Goal: Information Seeking & Learning: Learn about a topic

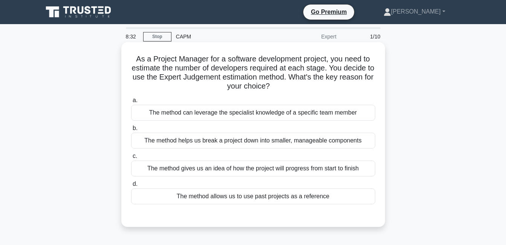
click at [298, 198] on div "The method allows us to use past projects as a reference" at bounding box center [253, 196] width 244 height 16
click at [131, 186] on input "d. The method allows us to use past projects as a reference" at bounding box center [131, 183] width 0 height 5
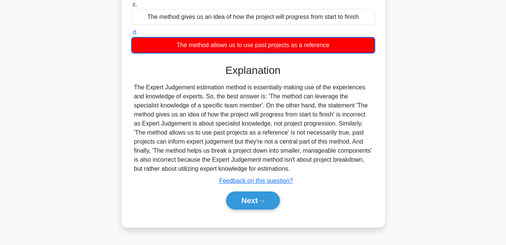
scroll to position [162, 0]
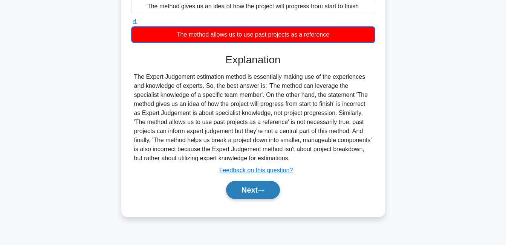
click at [259, 185] on button "Next" at bounding box center [253, 190] width 54 height 18
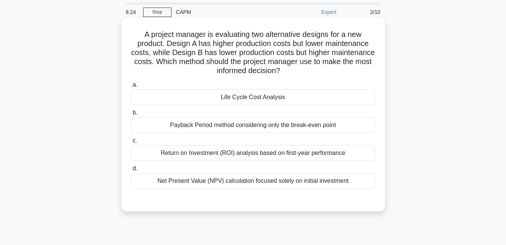
scroll to position [38, 0]
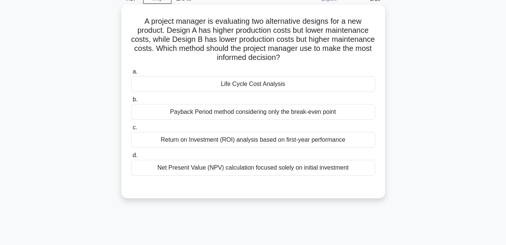
click at [283, 87] on div "Life Cycle Cost Analysis" at bounding box center [253, 84] width 244 height 16
click at [131, 74] on input "a. Life Cycle Cost Analysis" at bounding box center [131, 71] width 0 height 5
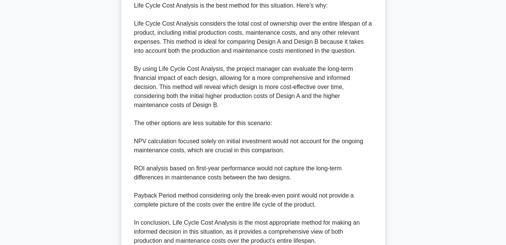
scroll to position [310, 0]
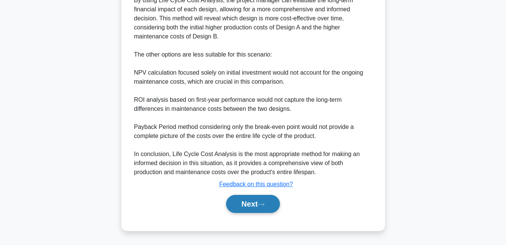
click at [270, 203] on button "Next" at bounding box center [253, 204] width 54 height 18
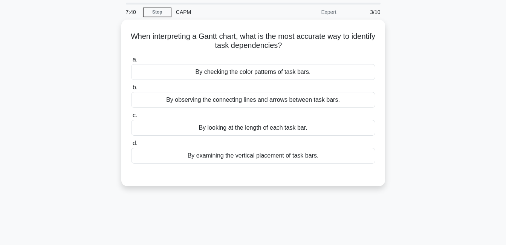
scroll to position [11, 0]
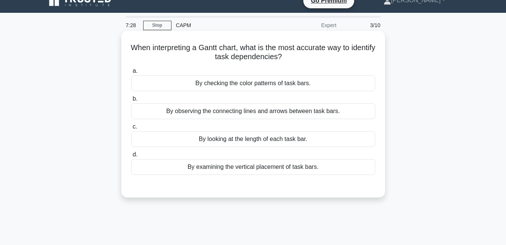
click at [269, 85] on div "By checking the color patterns of task bars." at bounding box center [253, 83] width 244 height 16
click at [131, 73] on input "a. By checking the color patterns of task bars." at bounding box center [131, 71] width 0 height 5
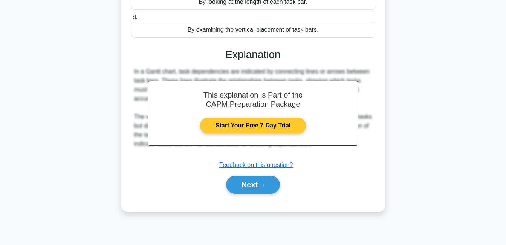
scroll to position [162, 0]
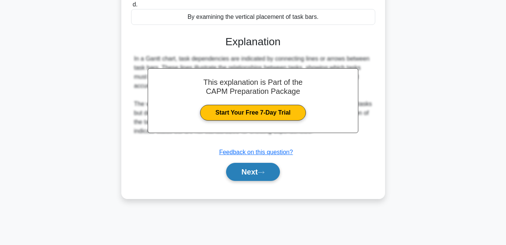
click at [259, 170] on button "Next" at bounding box center [253, 172] width 54 height 18
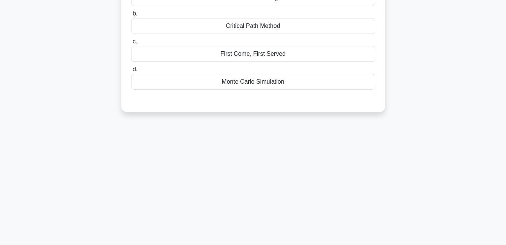
scroll to position [11, 0]
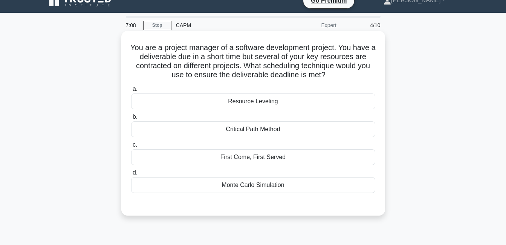
click at [270, 130] on div "Critical Path Method" at bounding box center [253, 129] width 244 height 16
click at [131, 119] on input "b. Critical Path Method" at bounding box center [131, 116] width 0 height 5
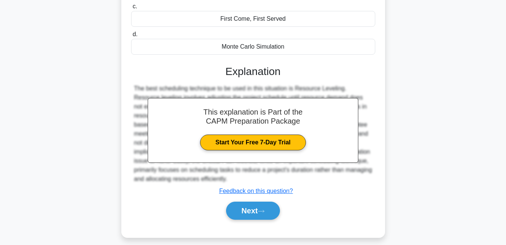
scroll to position [162, 0]
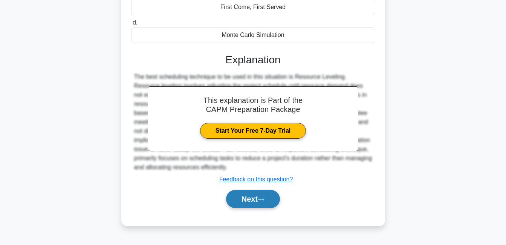
click at [250, 203] on button "Next" at bounding box center [253, 199] width 54 height 18
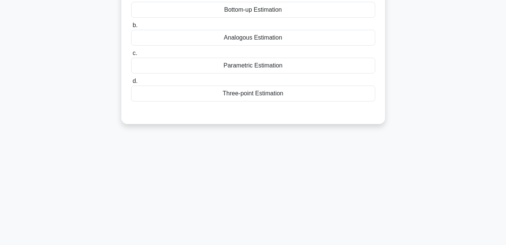
scroll to position [0, 0]
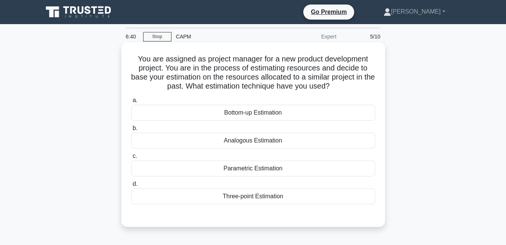
click at [253, 114] on div "Bottom-up Estimation" at bounding box center [253, 113] width 244 height 16
click at [131, 103] on input "a. Bottom-up Estimation" at bounding box center [131, 100] width 0 height 5
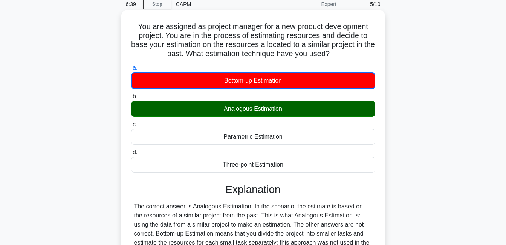
scroll to position [162, 0]
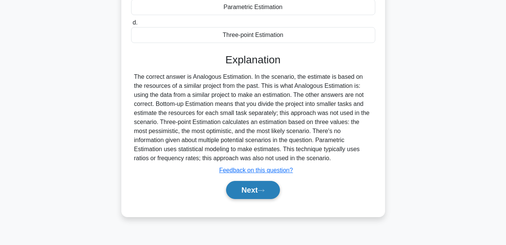
click at [259, 187] on button "Next" at bounding box center [253, 190] width 54 height 18
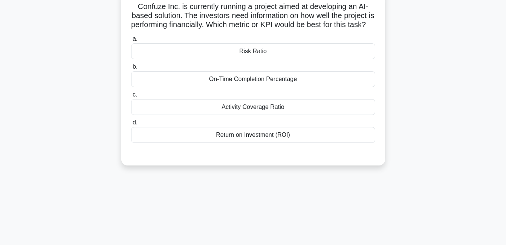
scroll to position [0, 0]
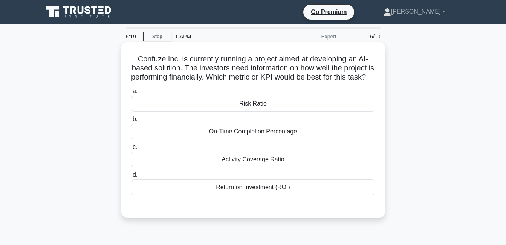
click at [263, 191] on div "Return on Investment (ROI)" at bounding box center [253, 187] width 244 height 16
click at [131, 177] on input "d. Return on Investment (ROI)" at bounding box center [131, 174] width 0 height 5
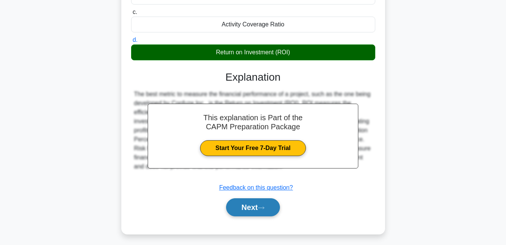
scroll to position [162, 0]
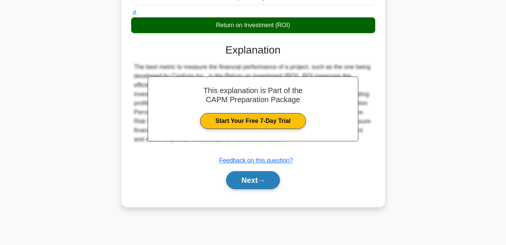
click at [270, 189] on button "Next" at bounding box center [253, 180] width 54 height 18
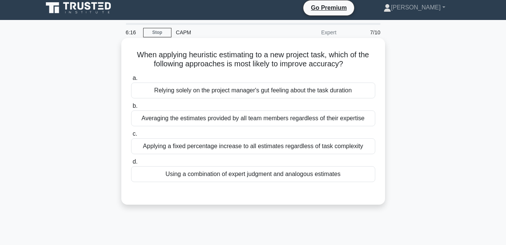
scroll to position [0, 0]
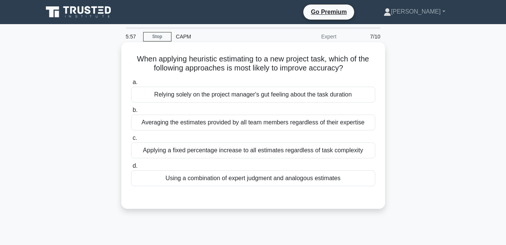
click at [281, 179] on div "Using a combination of expert judgment and analogous estimates" at bounding box center [253, 178] width 244 height 16
click at [131, 168] on input "d. Using a combination of expert judgment and analogous estimates" at bounding box center [131, 165] width 0 height 5
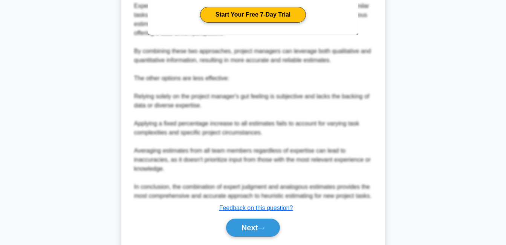
scroll to position [263, 0]
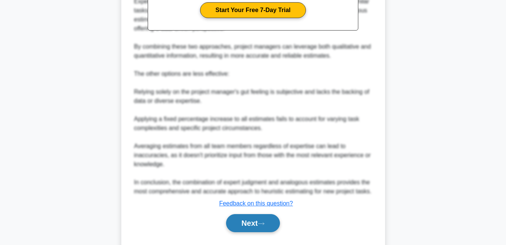
click at [276, 228] on button "Next" at bounding box center [253, 223] width 54 height 18
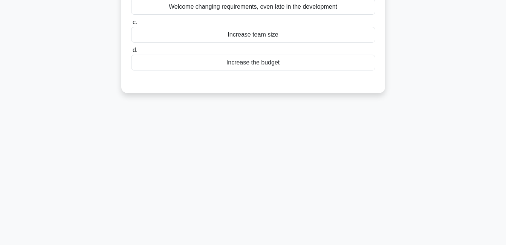
scroll to position [11, 0]
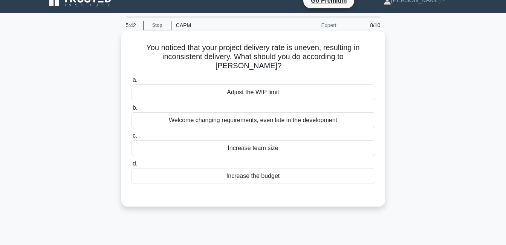
click at [245, 116] on div "Welcome changing requirements, even late in the development" at bounding box center [253, 120] width 244 height 16
click at [131, 110] on input "b. Welcome changing requirements, even late in the development" at bounding box center [131, 107] width 0 height 5
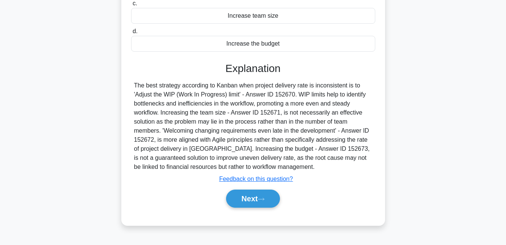
scroll to position [162, 0]
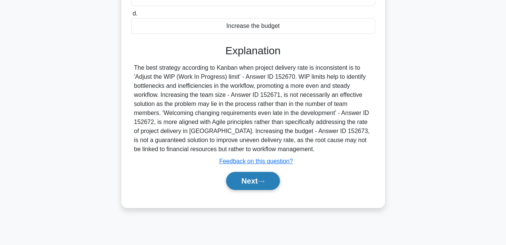
click at [266, 172] on button "Next" at bounding box center [253, 181] width 54 height 18
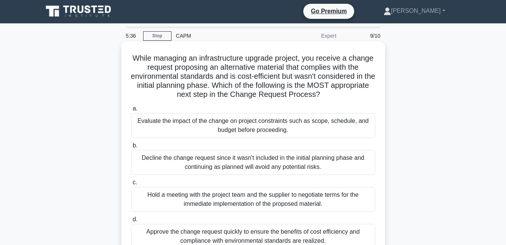
scroll to position [0, 0]
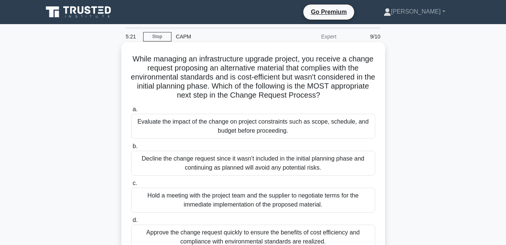
click at [293, 136] on div "Evaluate the impact of the change on project constraints such as scope, schedul…" at bounding box center [253, 126] width 244 height 25
click at [131, 112] on input "a. Evaluate the impact of the change on project constraints such as scope, sche…" at bounding box center [131, 109] width 0 height 5
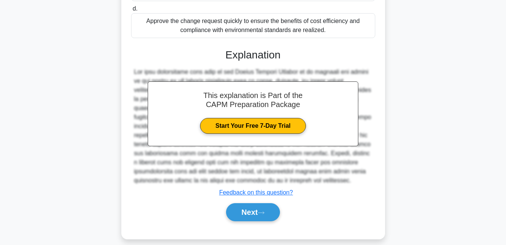
scroll to position [220, 0]
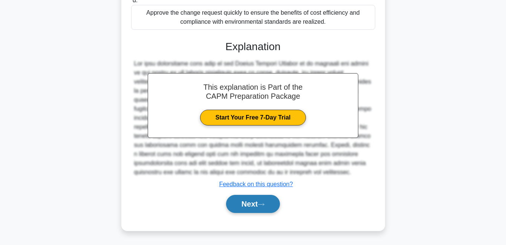
click at [267, 201] on button "Next" at bounding box center [253, 204] width 54 height 18
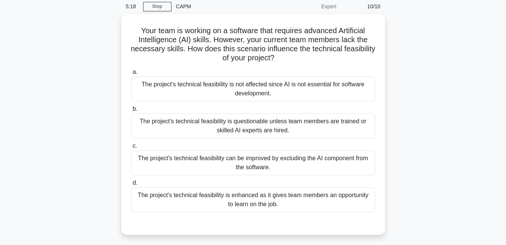
scroll to position [11, 0]
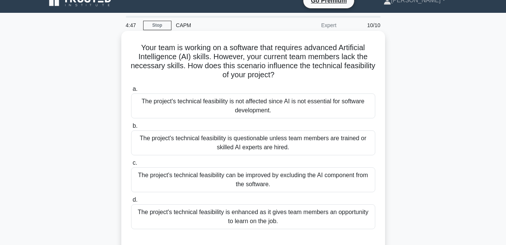
click at [283, 146] on div "The project's technical feasibility is questionable unless team members are tra…" at bounding box center [253, 142] width 244 height 25
click at [131, 128] on input "b. The project's technical feasibility is questionable unless team members are …" at bounding box center [131, 125] width 0 height 5
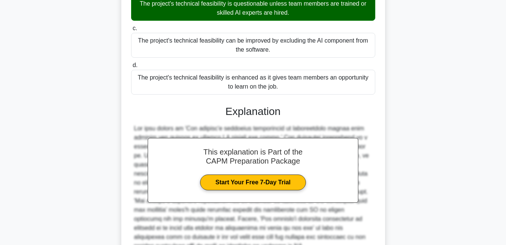
scroll to position [199, 0]
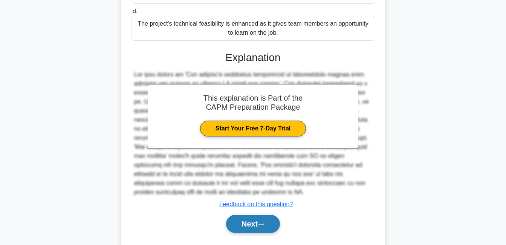
click at [261, 224] on icon at bounding box center [260, 224] width 7 height 4
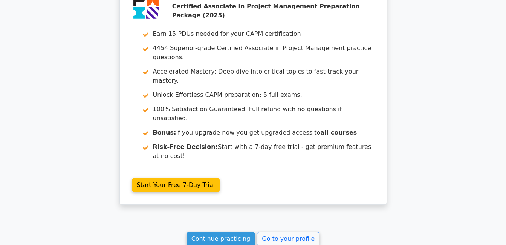
scroll to position [1334, 0]
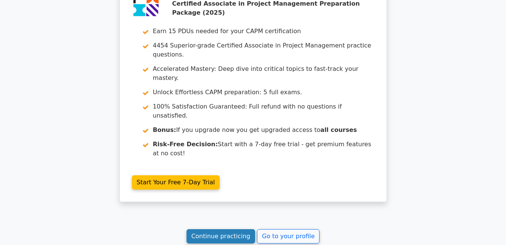
click at [234, 229] on link "Continue practicing" at bounding box center [220, 236] width 69 height 14
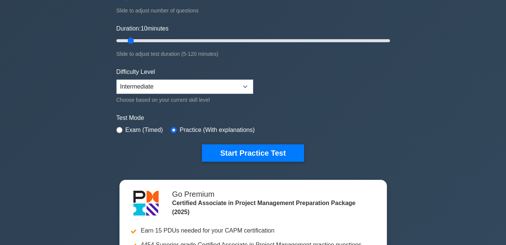
scroll to position [113, 0]
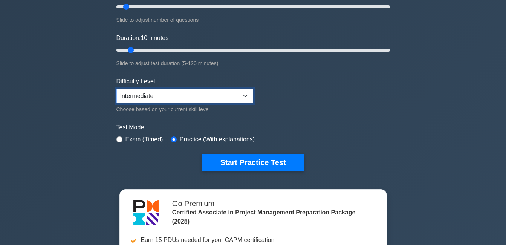
click at [172, 94] on select "Beginner Intermediate Expert" at bounding box center [184, 96] width 137 height 14
click at [129, 158] on div "Start Practice Test" at bounding box center [252, 162] width 273 height 17
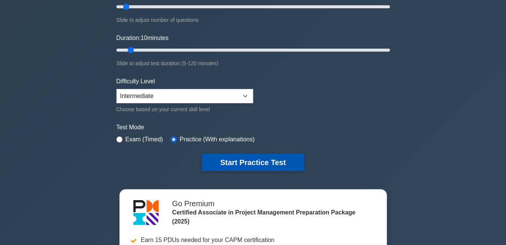
click at [254, 162] on button "Start Practice Test" at bounding box center [253, 162] width 102 height 17
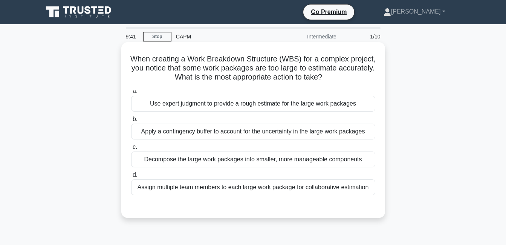
click at [208, 106] on div "Use expert judgment to provide a rough estimate for the large work packages" at bounding box center [253, 104] width 244 height 16
click at [131, 94] on input "a. Use expert judgment to provide a rough estimate for the large work packages" at bounding box center [131, 91] width 0 height 5
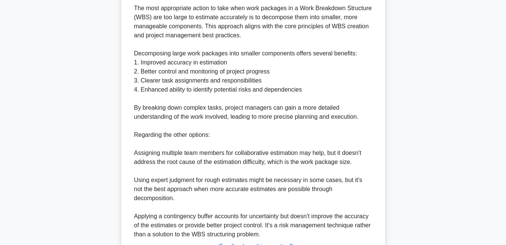
scroll to position [275, 0]
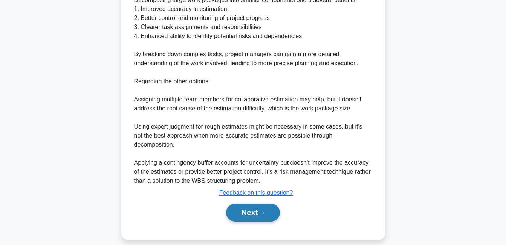
click at [237, 203] on button "Next" at bounding box center [253, 212] width 54 height 18
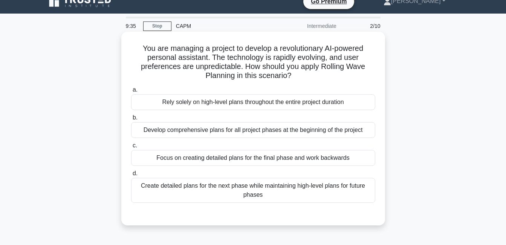
scroll to position [0, 0]
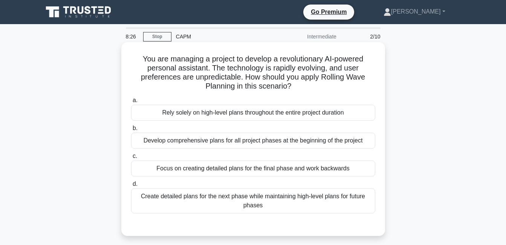
click at [216, 198] on div "Create detailed plans for the next phase while maintaining high-level plans for…" at bounding box center [253, 200] width 244 height 25
click at [131, 186] on input "d. Create detailed plans for the next phase while maintaining high-level plans …" at bounding box center [131, 183] width 0 height 5
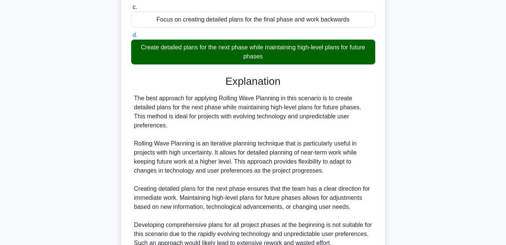
scroll to position [328, 0]
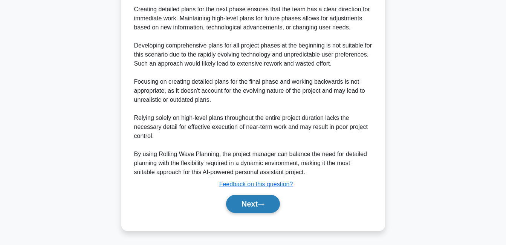
click at [256, 205] on button "Next" at bounding box center [253, 204] width 54 height 18
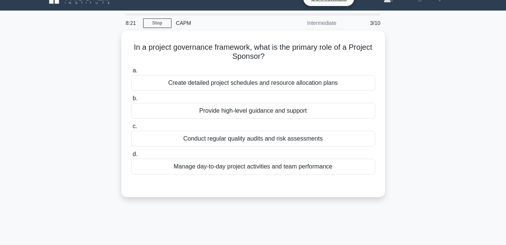
scroll to position [0, 0]
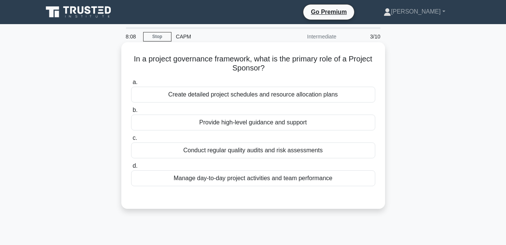
click at [305, 101] on div "Create detailed project schedules and resource allocation plans" at bounding box center [253, 95] width 244 height 16
click at [131, 85] on input "a. Create detailed project schedules and resource allocation plans" at bounding box center [131, 82] width 0 height 5
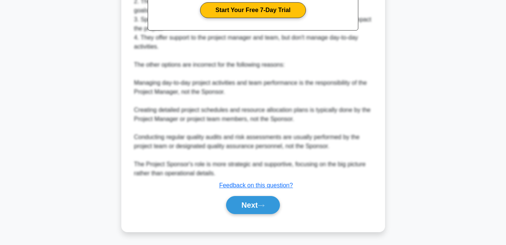
scroll to position [266, 0]
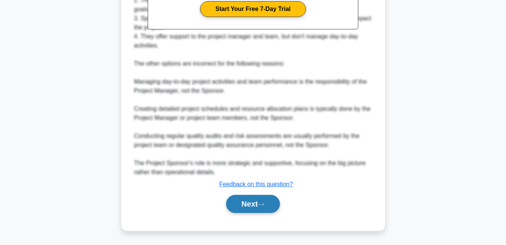
click at [248, 206] on button "Next" at bounding box center [253, 204] width 54 height 18
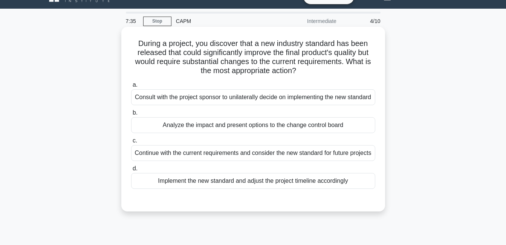
scroll to position [0, 0]
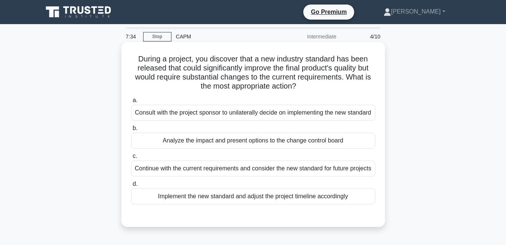
click at [244, 144] on div "Analyze the impact and present options to the change control board" at bounding box center [253, 140] width 244 height 16
click at [131, 131] on input "b. Analyze the impact and present options to the change control board" at bounding box center [131, 128] width 0 height 5
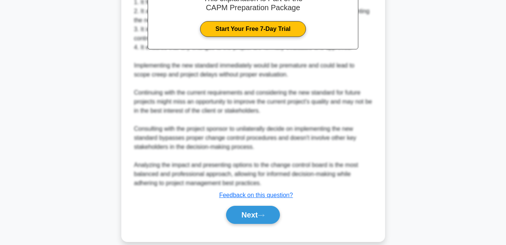
scroll to position [263, 0]
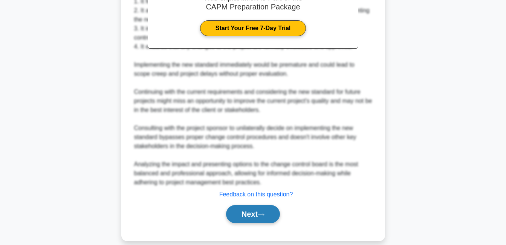
click at [259, 223] on button "Next" at bounding box center [253, 214] width 54 height 18
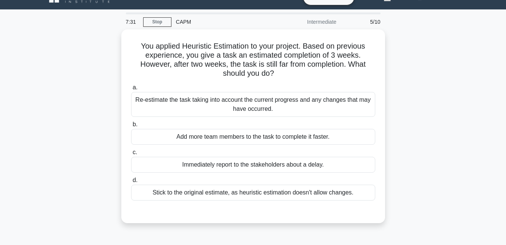
scroll to position [11, 0]
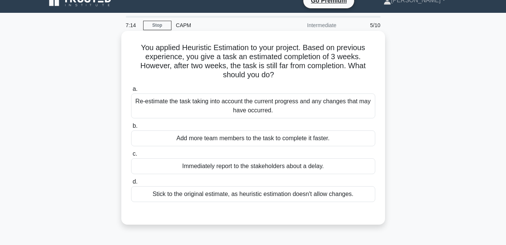
click at [221, 117] on div "Re-estimate the task taking into account the current progress and any changes t…" at bounding box center [253, 105] width 244 height 25
click at [131, 91] on input "a. Re-estimate the task taking into account the current progress and any change…" at bounding box center [131, 89] width 0 height 5
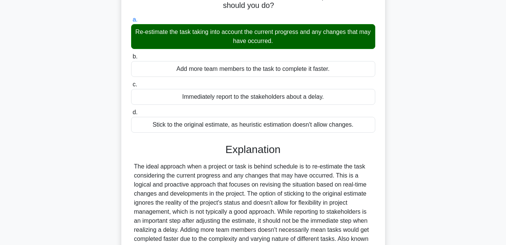
scroll to position [162, 0]
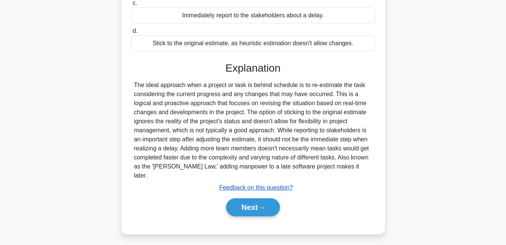
drag, startPoint x: 254, startPoint y: 194, endPoint x: 260, endPoint y: 175, distance: 20.1
click at [254, 198] on button "Next" at bounding box center [253, 207] width 54 height 18
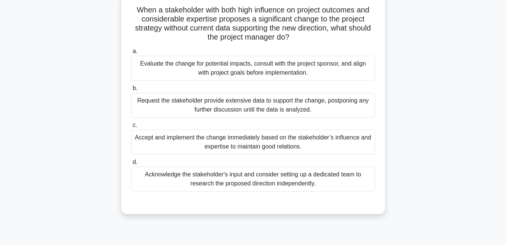
scroll to position [11, 0]
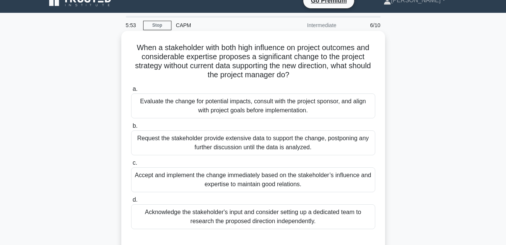
click at [221, 112] on div "Evaluate the change for potential impacts, consult with the project sponsor, an…" at bounding box center [253, 105] width 244 height 25
click at [131, 91] on input "a. Evaluate the change for potential impacts, consult with the project sponsor,…" at bounding box center [131, 89] width 0 height 5
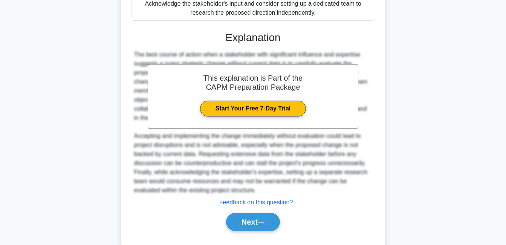
scroll to position [238, 0]
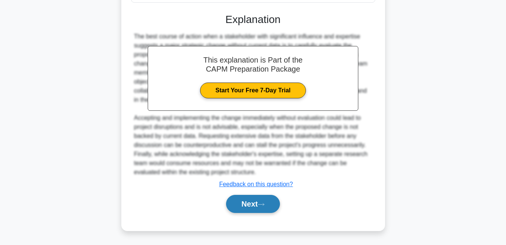
click at [250, 200] on button "Next" at bounding box center [253, 204] width 54 height 18
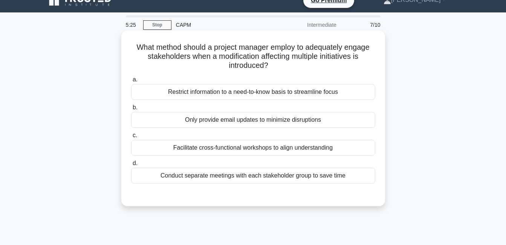
scroll to position [0, 0]
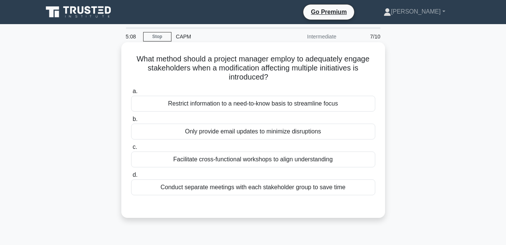
click at [286, 158] on div "Facilitate cross-functional workshops to align understanding" at bounding box center [253, 159] width 244 height 16
click at [131, 149] on input "c. Facilitate cross-functional workshops to align understanding" at bounding box center [131, 147] width 0 height 5
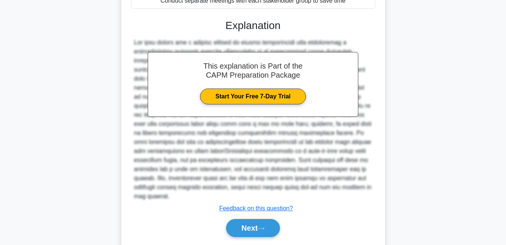
scroll to position [202, 0]
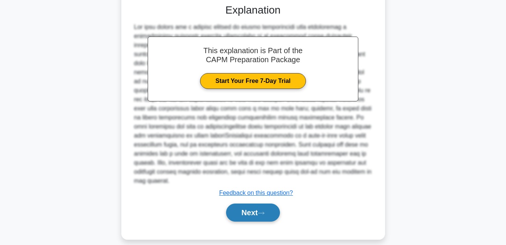
click at [253, 203] on button "Next" at bounding box center [253, 212] width 54 height 18
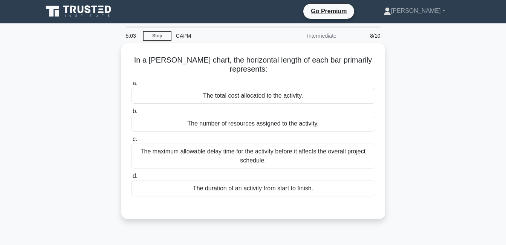
scroll to position [0, 0]
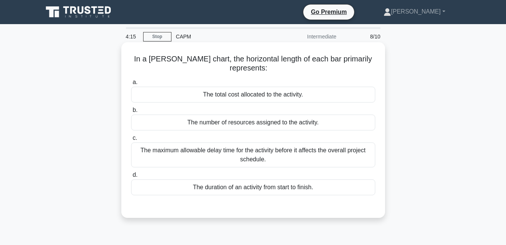
click at [255, 187] on div "The duration of an activity from start to finish." at bounding box center [253, 187] width 244 height 16
click at [131, 177] on input "d. The duration of an activity from start to finish." at bounding box center [131, 174] width 0 height 5
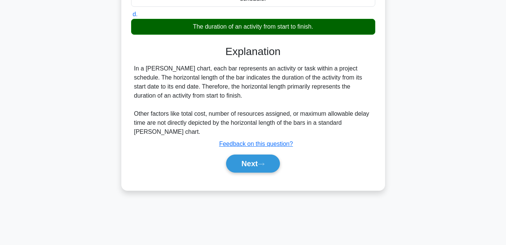
scroll to position [162, 0]
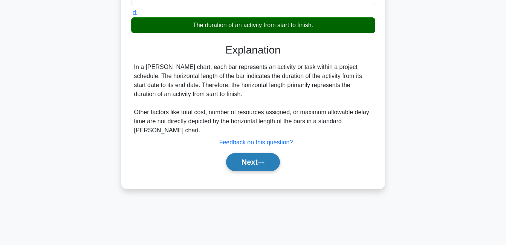
click at [258, 166] on button "Next" at bounding box center [253, 162] width 54 height 18
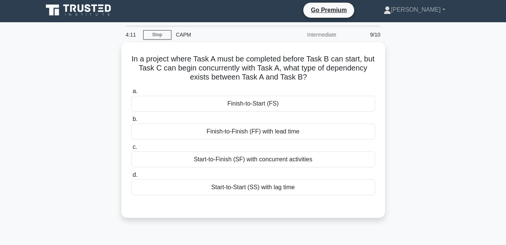
scroll to position [0, 0]
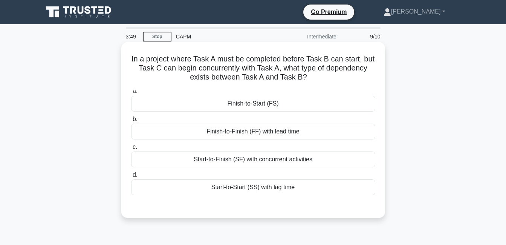
click at [249, 156] on div "Start-to-Finish (SF) with concurrent activities" at bounding box center [253, 159] width 244 height 16
click at [131, 149] on input "c. Start-to-Finish (SF) with concurrent activities" at bounding box center [131, 147] width 0 height 5
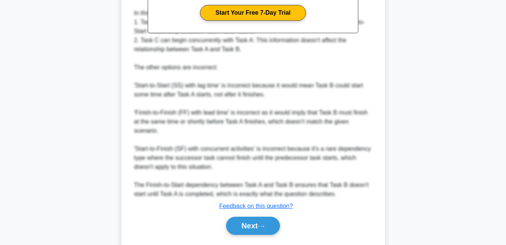
scroll to position [293, 0]
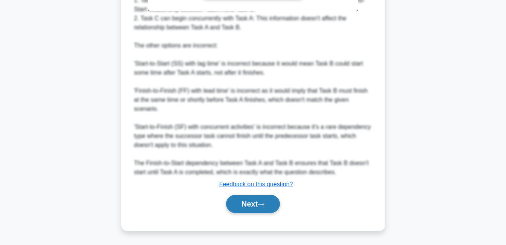
click at [257, 199] on button "Next" at bounding box center [253, 204] width 54 height 18
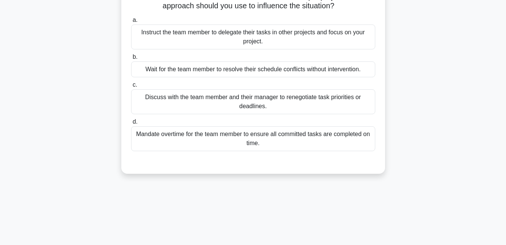
scroll to position [11, 0]
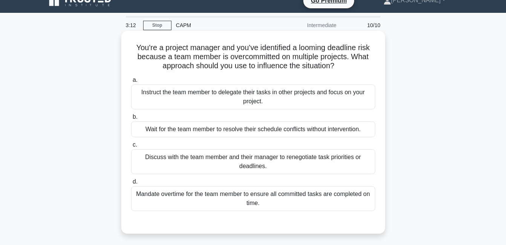
click at [240, 99] on div "Instruct the team member to delegate their tasks in other projects and focus on…" at bounding box center [253, 96] width 244 height 25
click at [131, 82] on input "a. Instruct the team member to delegate their tasks in other projects and focus…" at bounding box center [131, 80] width 0 height 5
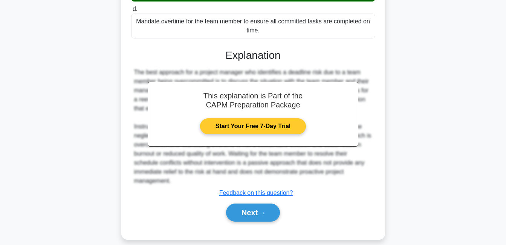
scroll to position [193, 0]
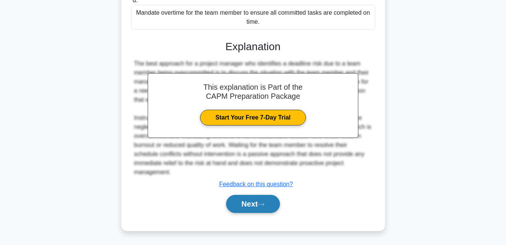
click at [264, 203] on icon at bounding box center [260, 204] width 7 height 4
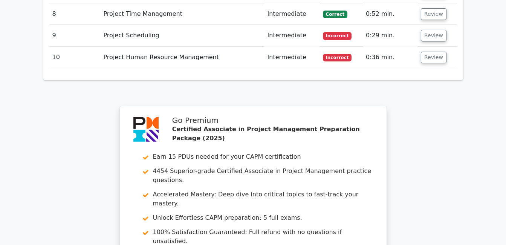
scroll to position [1450, 0]
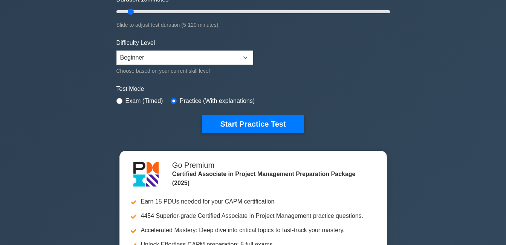
scroll to position [113, 0]
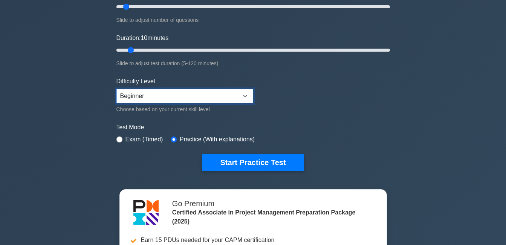
drag, startPoint x: 230, startPoint y: 94, endPoint x: 221, endPoint y: 103, distance: 12.8
click at [230, 94] on select "Beginner Intermediate Expert" at bounding box center [184, 96] width 137 height 14
select select "intermediate"
click at [116, 89] on select "Beginner Intermediate Expert" at bounding box center [184, 96] width 137 height 14
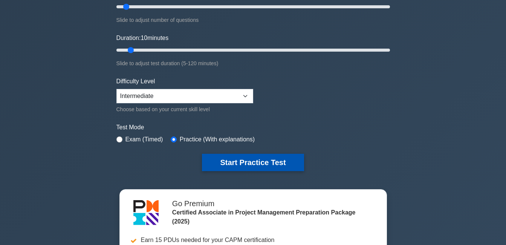
click at [243, 164] on button "Start Practice Test" at bounding box center [253, 162] width 102 height 17
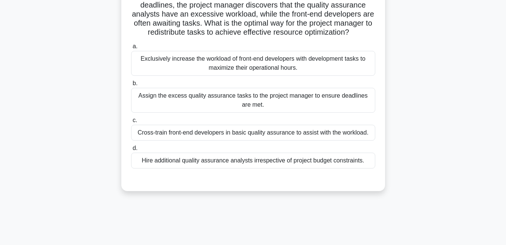
scroll to position [75, 0]
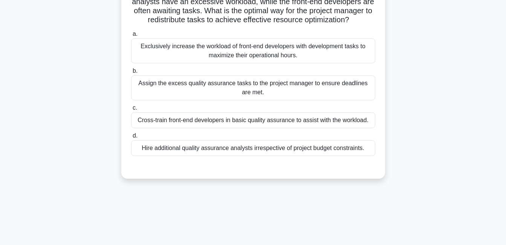
click at [281, 128] on div "Cross-train front-end developers in basic quality assurance to assist with the …" at bounding box center [253, 120] width 244 height 16
click at [131, 110] on input "c. Cross-train front-end developers in basic quality assurance to assist with t…" at bounding box center [131, 107] width 0 height 5
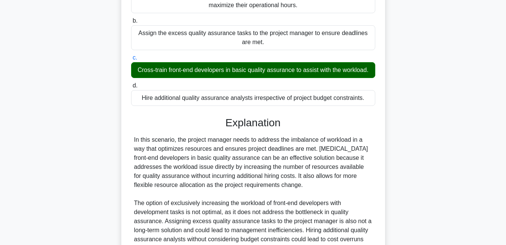
scroll to position [220, 0]
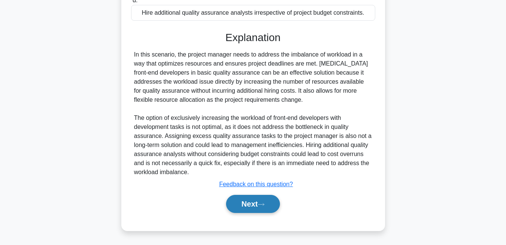
click at [249, 199] on button "Next" at bounding box center [253, 204] width 54 height 18
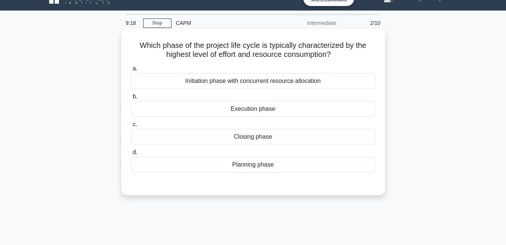
scroll to position [0, 0]
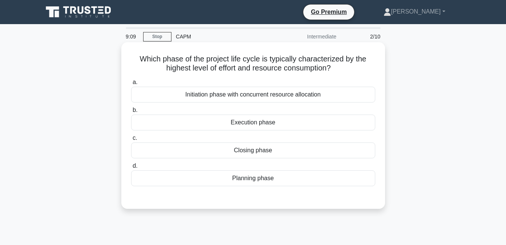
click at [255, 123] on div "Execution phase" at bounding box center [253, 122] width 244 height 16
click at [131, 113] on input "b. Execution phase" at bounding box center [131, 110] width 0 height 5
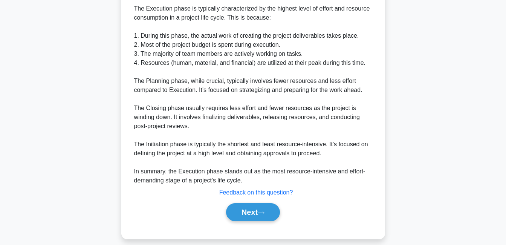
scroll to position [220, 0]
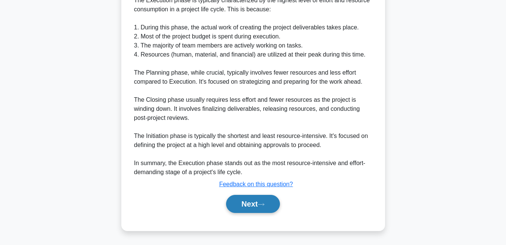
click at [264, 207] on button "Next" at bounding box center [253, 204] width 54 height 18
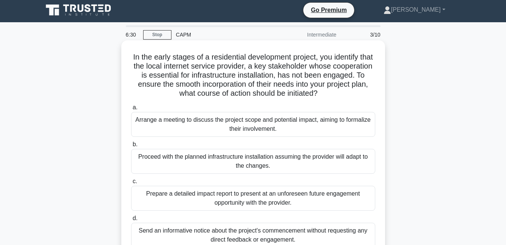
scroll to position [0, 0]
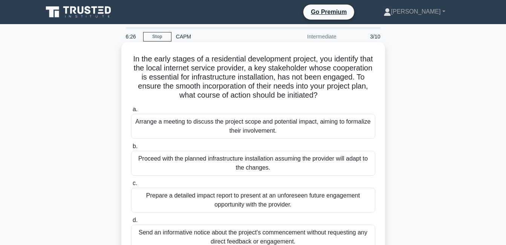
click at [312, 124] on div "Arrange a meeting to discuss the project scope and potential impact, aiming to …" at bounding box center [253, 126] width 244 height 25
click at [131, 112] on input "a. Arrange a meeting to discuss the project scope and potential impact, aiming …" at bounding box center [131, 109] width 0 height 5
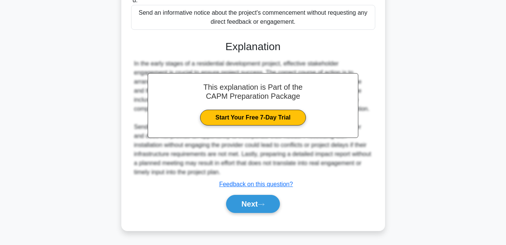
scroll to position [220, 0]
click at [264, 203] on icon at bounding box center [260, 204] width 7 height 4
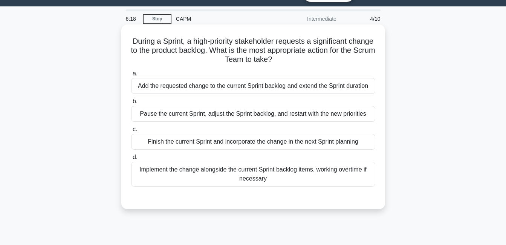
scroll to position [11, 0]
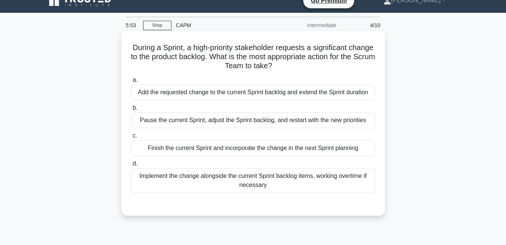
click at [278, 95] on div "Add the requested change to the current Sprint backlog and extend the Sprint du…" at bounding box center [253, 92] width 244 height 16
click at [131, 82] on input "a. Add the requested change to the current Sprint backlog and extend the Sprint…" at bounding box center [131, 80] width 0 height 5
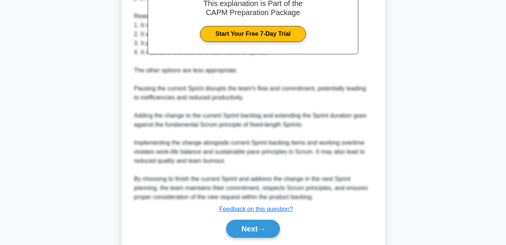
scroll to position [293, 0]
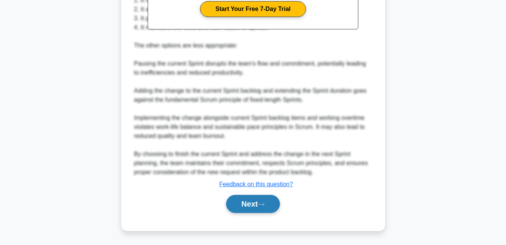
click at [270, 203] on button "Next" at bounding box center [253, 204] width 54 height 18
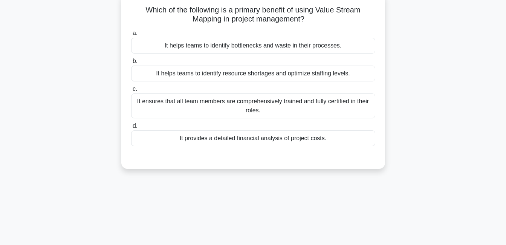
scroll to position [11, 0]
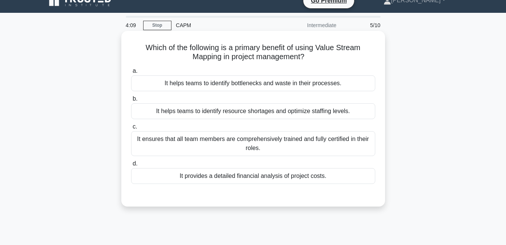
click at [282, 87] on div "It helps teams to identify bottlenecks and waste in their processes." at bounding box center [253, 83] width 244 height 16
click at [131, 73] on input "a. It helps teams to identify bottlenecks and waste in their processes." at bounding box center [131, 71] width 0 height 5
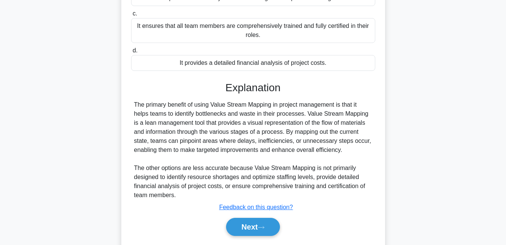
scroll to position [162, 0]
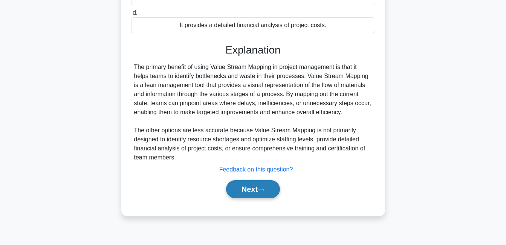
click at [249, 188] on button "Next" at bounding box center [253, 189] width 54 height 18
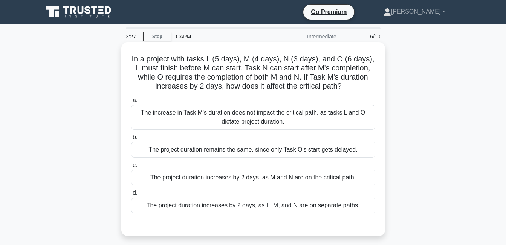
scroll to position [38, 0]
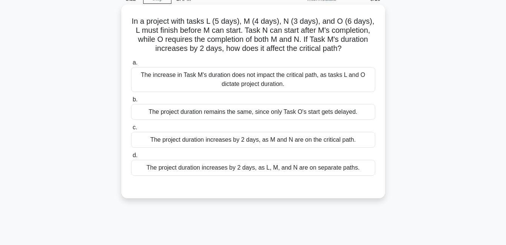
click at [273, 140] on div "The project duration increases by 2 days, as M and N are on the critical path." at bounding box center [253, 140] width 244 height 16
click at [131, 130] on input "c. The project duration increases by 2 days, as M and N are on the critical pat…" at bounding box center [131, 127] width 0 height 5
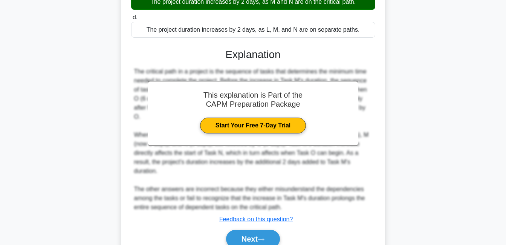
scroll to position [202, 0]
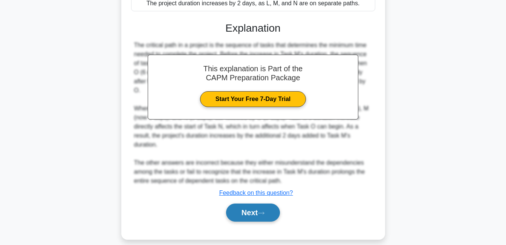
click at [264, 211] on icon at bounding box center [260, 213] width 7 height 4
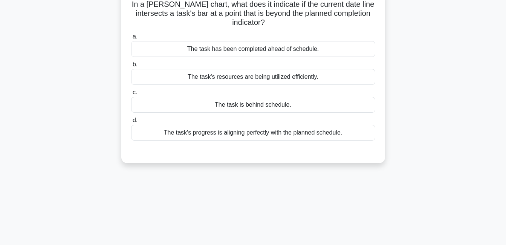
scroll to position [11, 0]
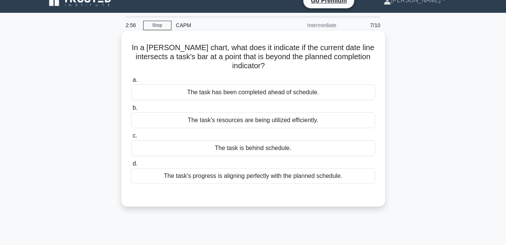
click at [256, 144] on div "The task is behind schedule." at bounding box center [253, 148] width 244 height 16
click at [131, 138] on input "c. The task is behind schedule." at bounding box center [131, 135] width 0 height 5
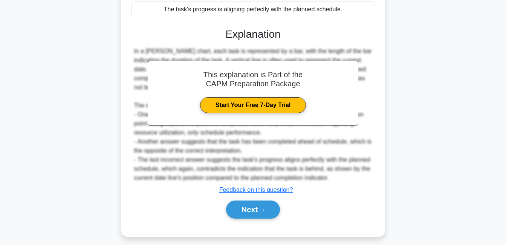
scroll to position [184, 0]
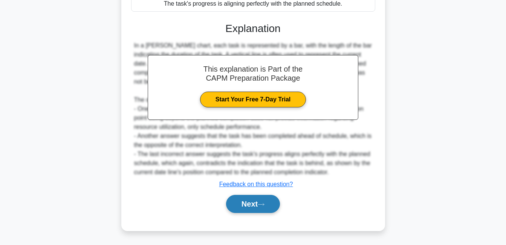
click at [266, 211] on button "Next" at bounding box center [253, 204] width 54 height 18
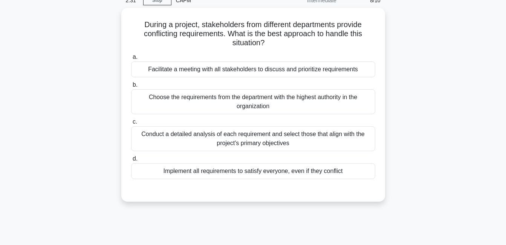
scroll to position [49, 0]
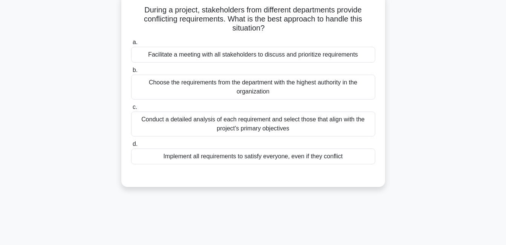
click at [273, 130] on div "Conduct a detailed analysis of each requirement and select those that align wit…" at bounding box center [253, 123] width 244 height 25
click at [131, 110] on input "c. Conduct a detailed analysis of each requirement and select those that align …" at bounding box center [131, 107] width 0 height 5
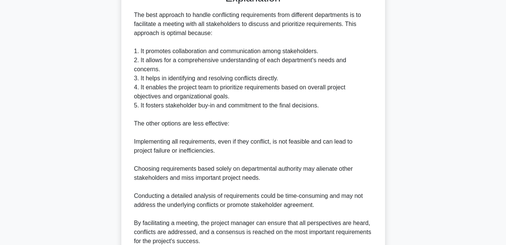
scroll to position [293, 0]
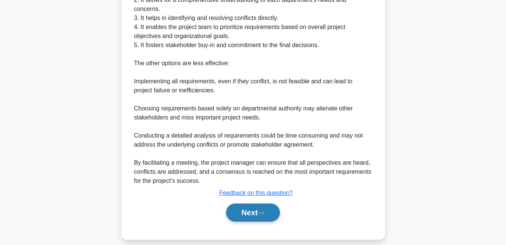
click at [264, 209] on button "Next" at bounding box center [253, 212] width 54 height 18
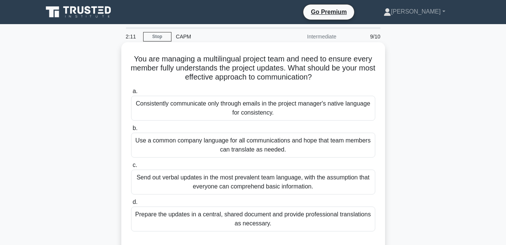
scroll to position [38, 0]
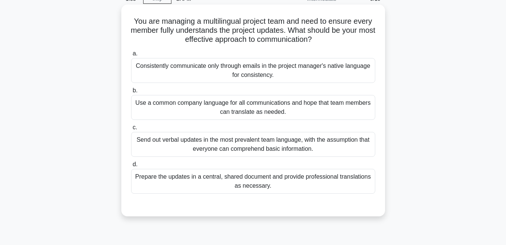
click at [282, 182] on div "Prepare the updates in a central, shared document and provide professional tran…" at bounding box center [253, 181] width 244 height 25
drag, startPoint x: 282, startPoint y: 182, endPoint x: 237, endPoint y: 185, distance: 44.9
click at [237, 185] on div "Prepare the updates in a central, shared document and provide professional tran…" at bounding box center [253, 181] width 244 height 25
click at [131, 167] on input "d. Prepare the updates in a central, shared document and provide professional t…" at bounding box center [131, 164] width 0 height 5
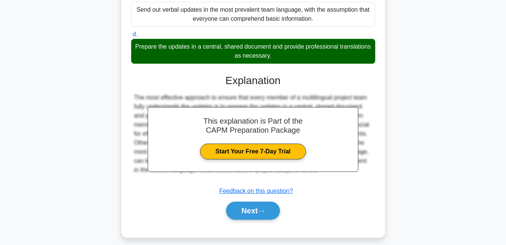
scroll to position [175, 0]
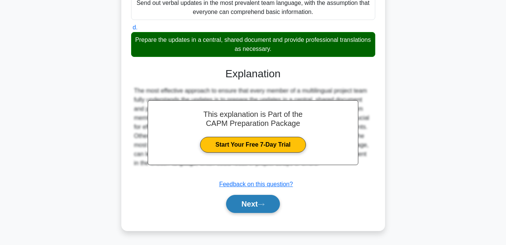
click at [256, 205] on button "Next" at bounding box center [253, 204] width 54 height 18
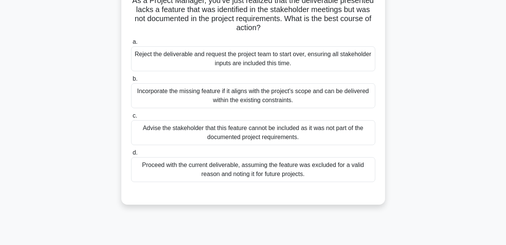
scroll to position [75, 0]
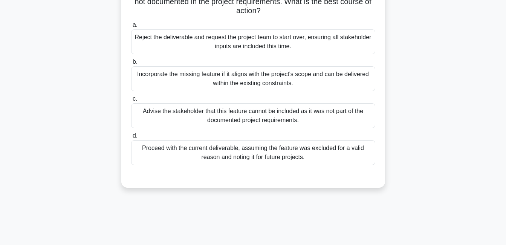
click at [267, 150] on div "Proceed with the current deliverable, assuming the feature was excluded for a v…" at bounding box center [253, 152] width 244 height 25
click at [131, 138] on input "d. Proceed with the current deliverable, assuming the feature was excluded for …" at bounding box center [131, 135] width 0 height 5
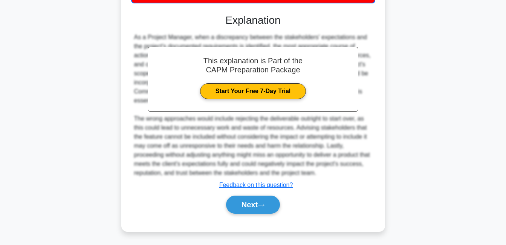
scroll to position [239, 0]
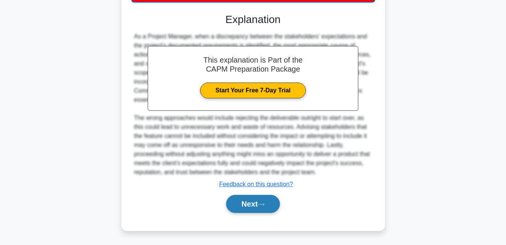
click at [244, 206] on button "Next" at bounding box center [253, 204] width 54 height 18
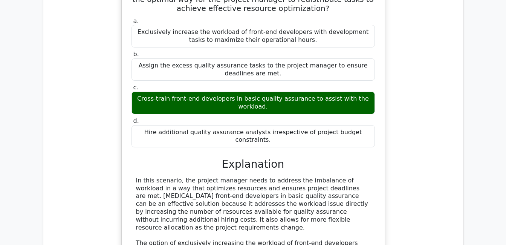
scroll to position [715, 0]
